Goal: Information Seeking & Learning: Learn about a topic

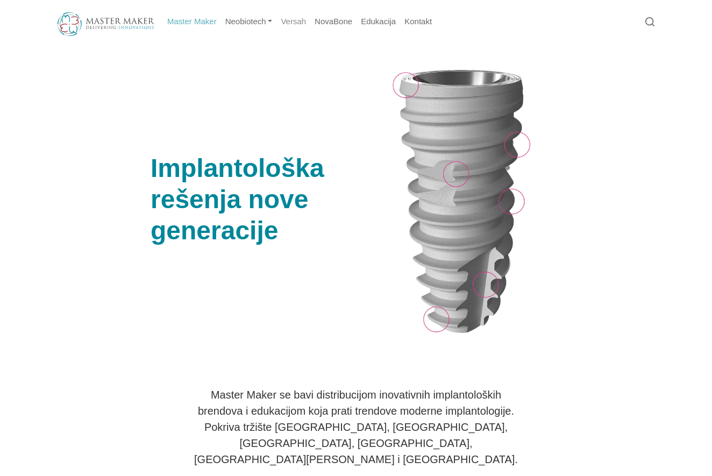
click at [296, 20] on link "Versah" at bounding box center [293, 21] width 34 height 21
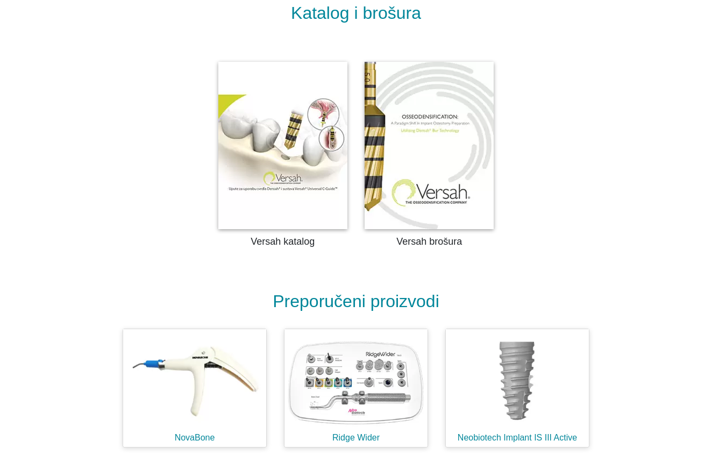
scroll to position [2462, 0]
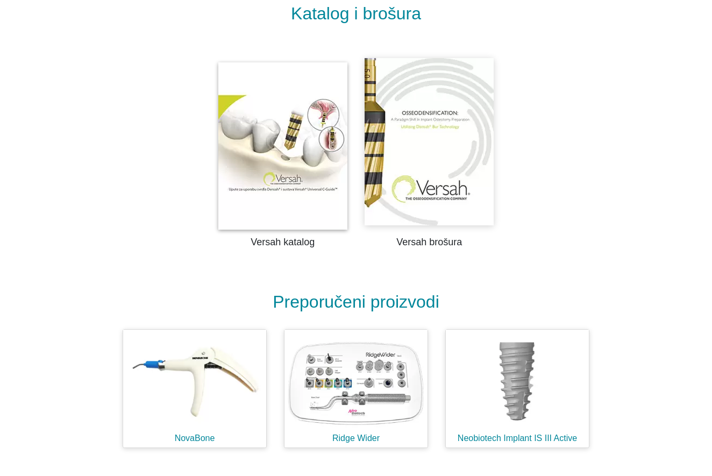
click at [430, 126] on img at bounding box center [429, 141] width 129 height 167
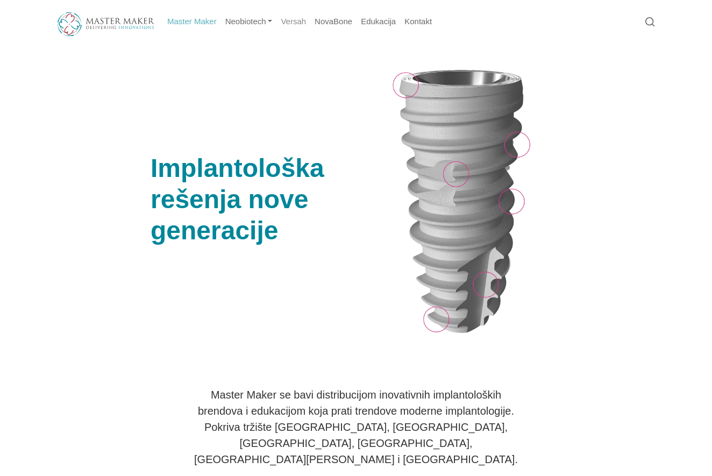
click at [298, 22] on link "Versah" at bounding box center [293, 21] width 34 height 21
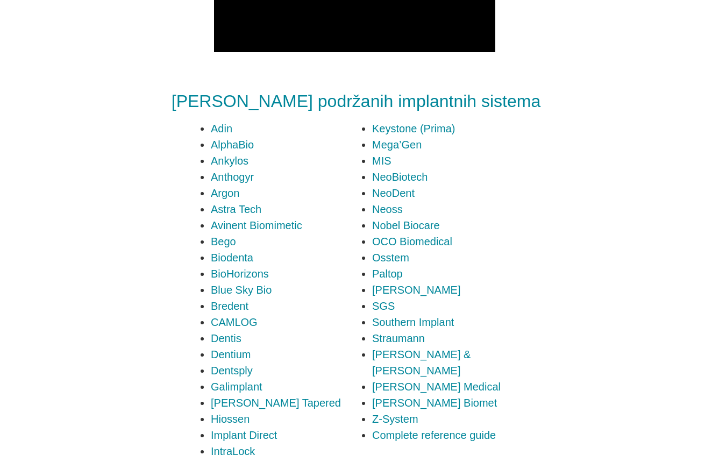
scroll to position [1965, 0]
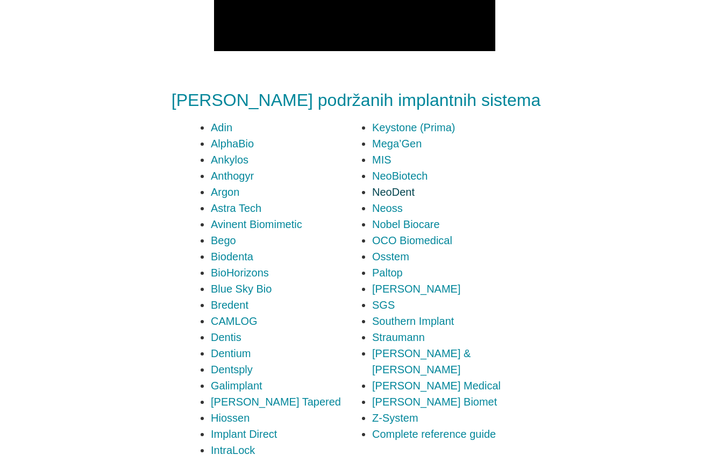
click at [402, 186] on link "NeoDent" at bounding box center [393, 192] width 42 height 12
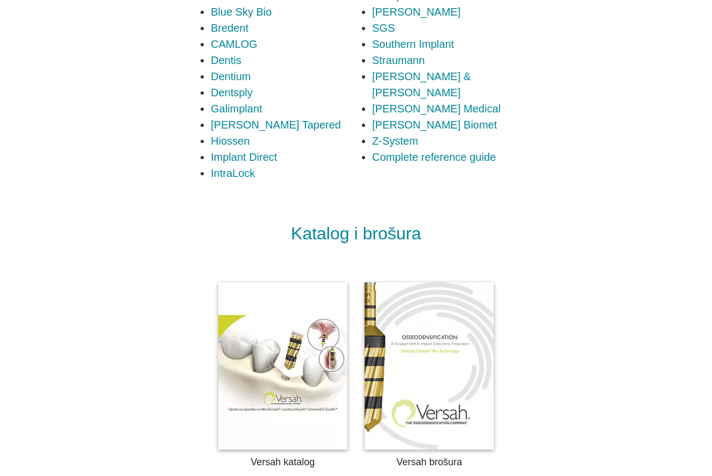
scroll to position [2259, 0]
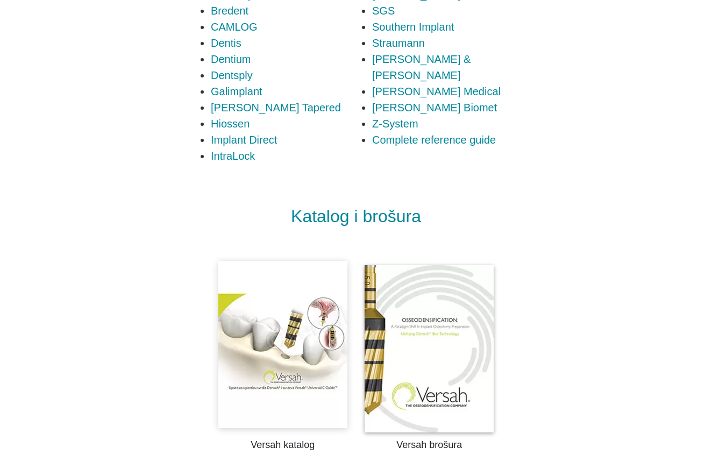
click at [290, 281] on img at bounding box center [282, 344] width 129 height 167
